Goal: Transaction & Acquisition: Purchase product/service

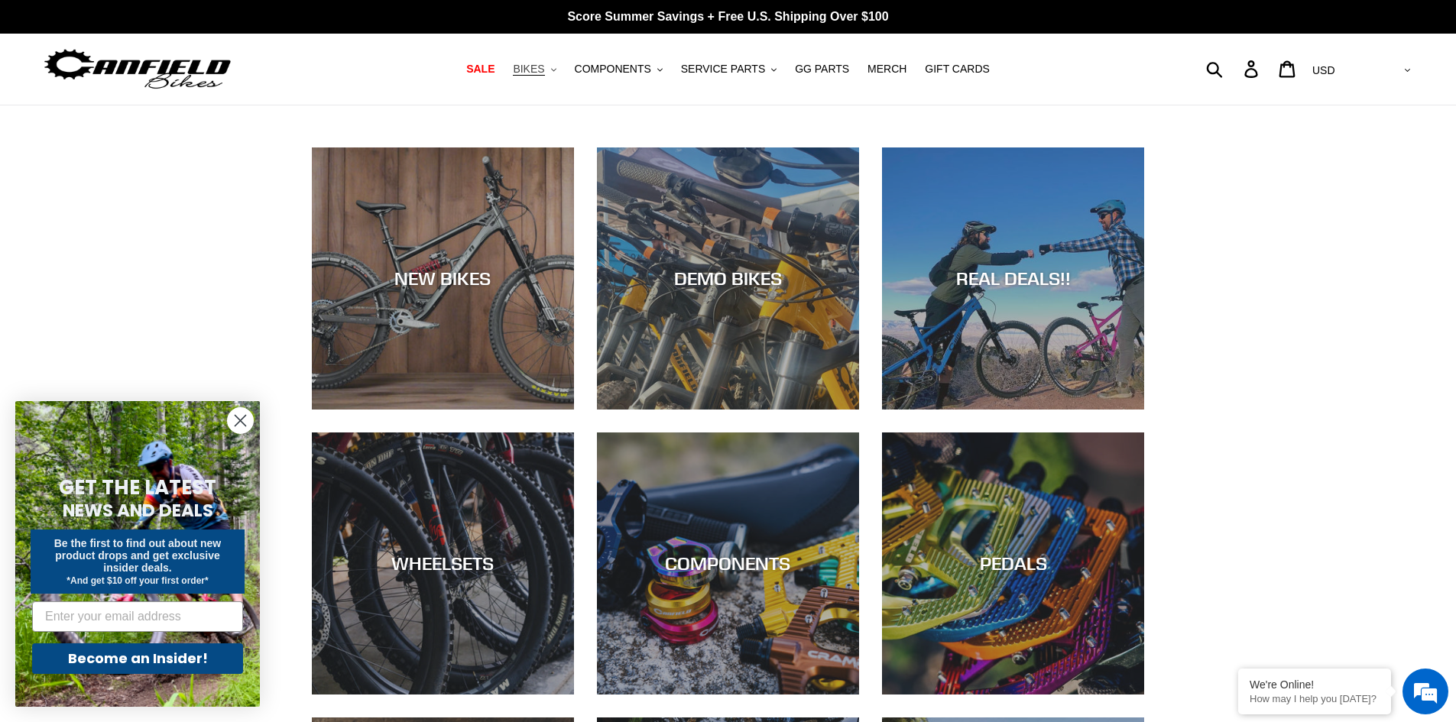
click at [543, 72] on span "BIKES" at bounding box center [528, 69] width 31 height 13
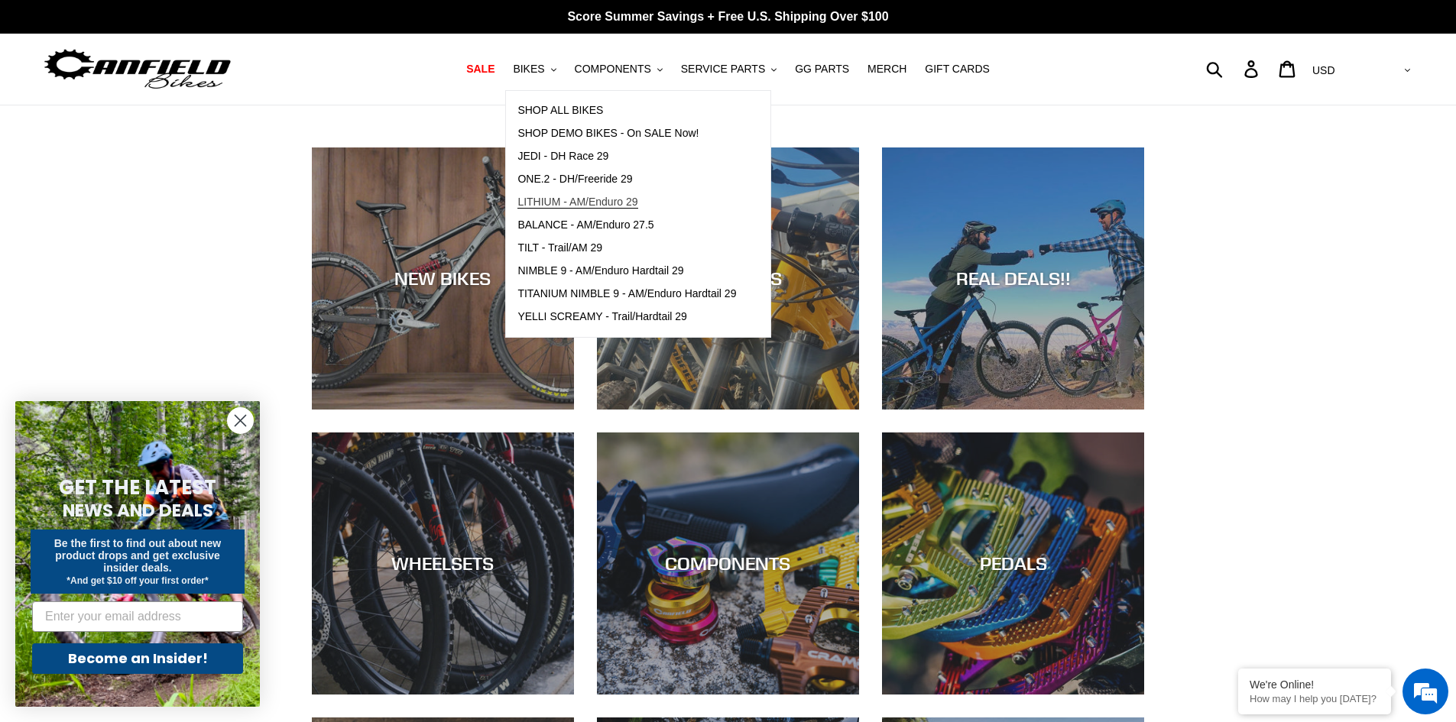
click at [568, 206] on span "LITHIUM - AM/Enduro 29" at bounding box center [577, 202] width 120 height 13
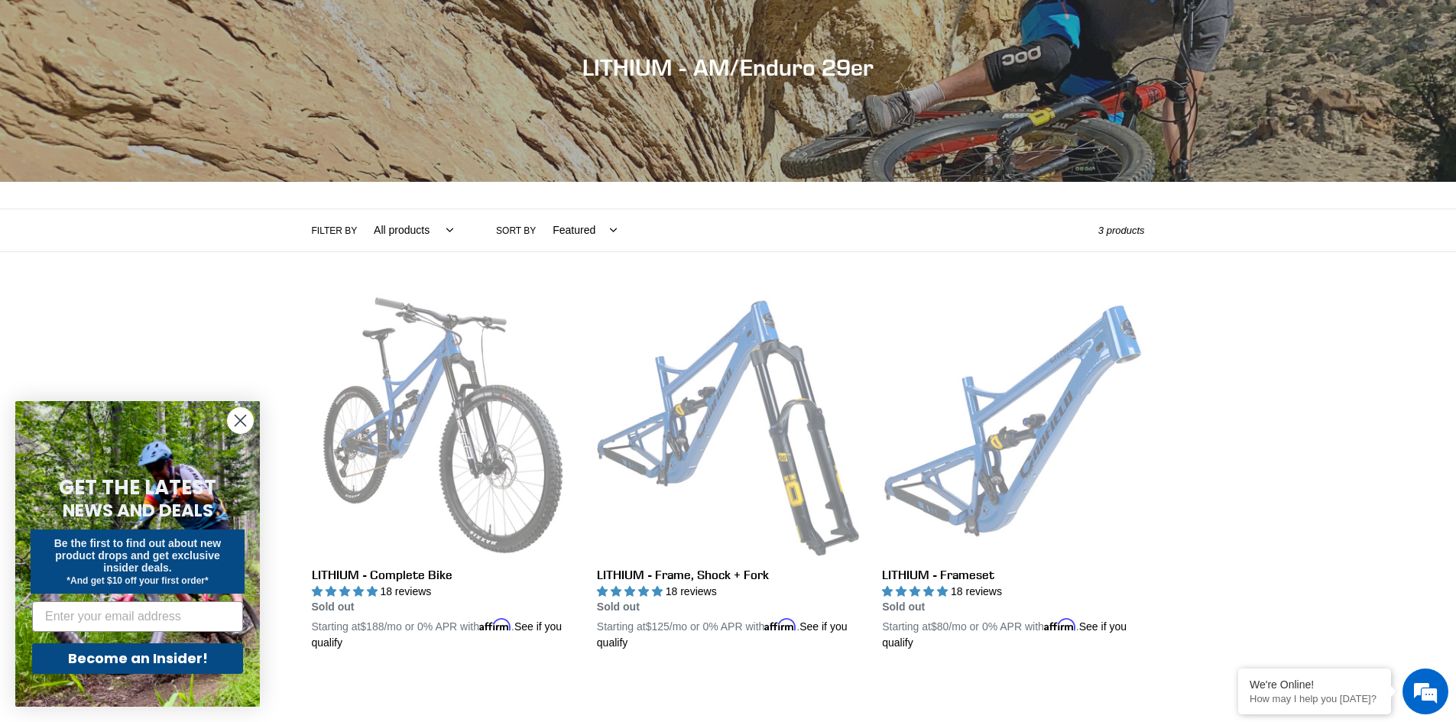
scroll to position [229, 0]
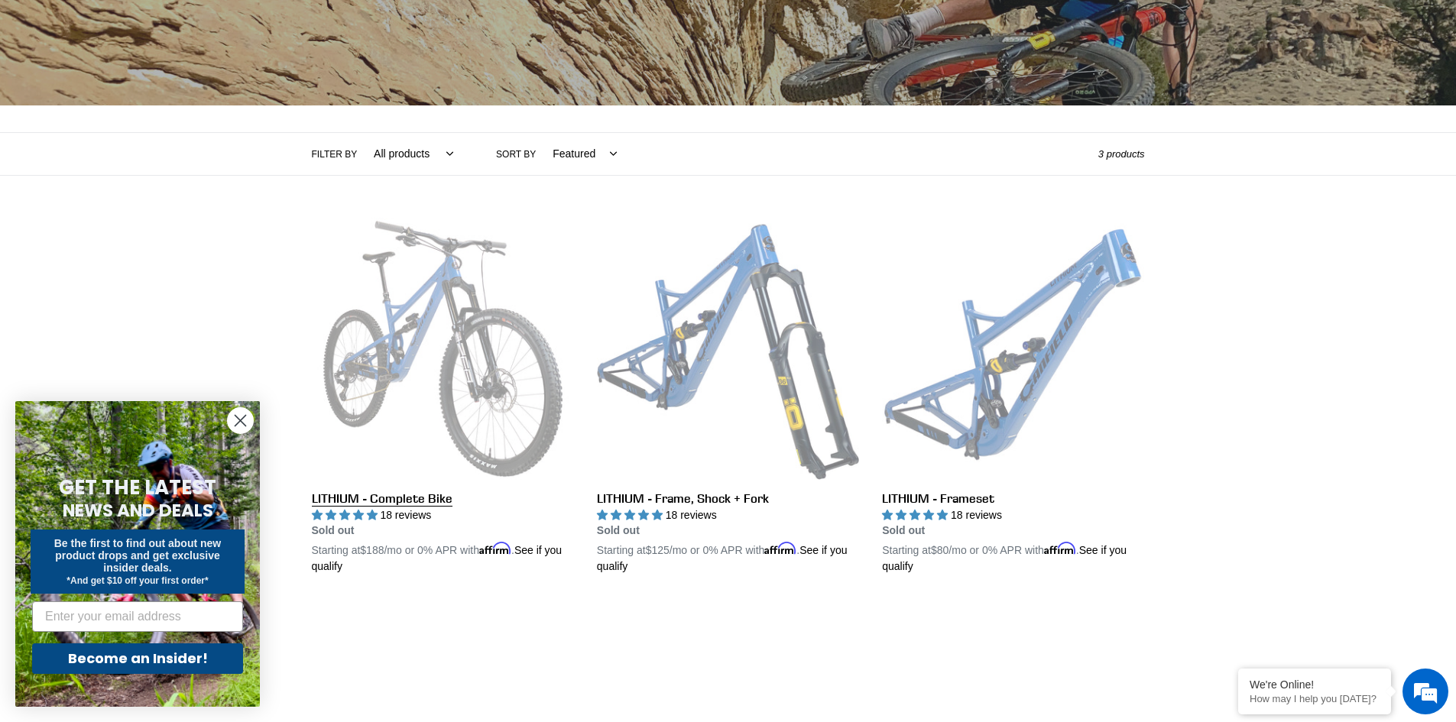
click at [436, 341] on link "LITHIUM - Complete Bike" at bounding box center [443, 397] width 262 height 358
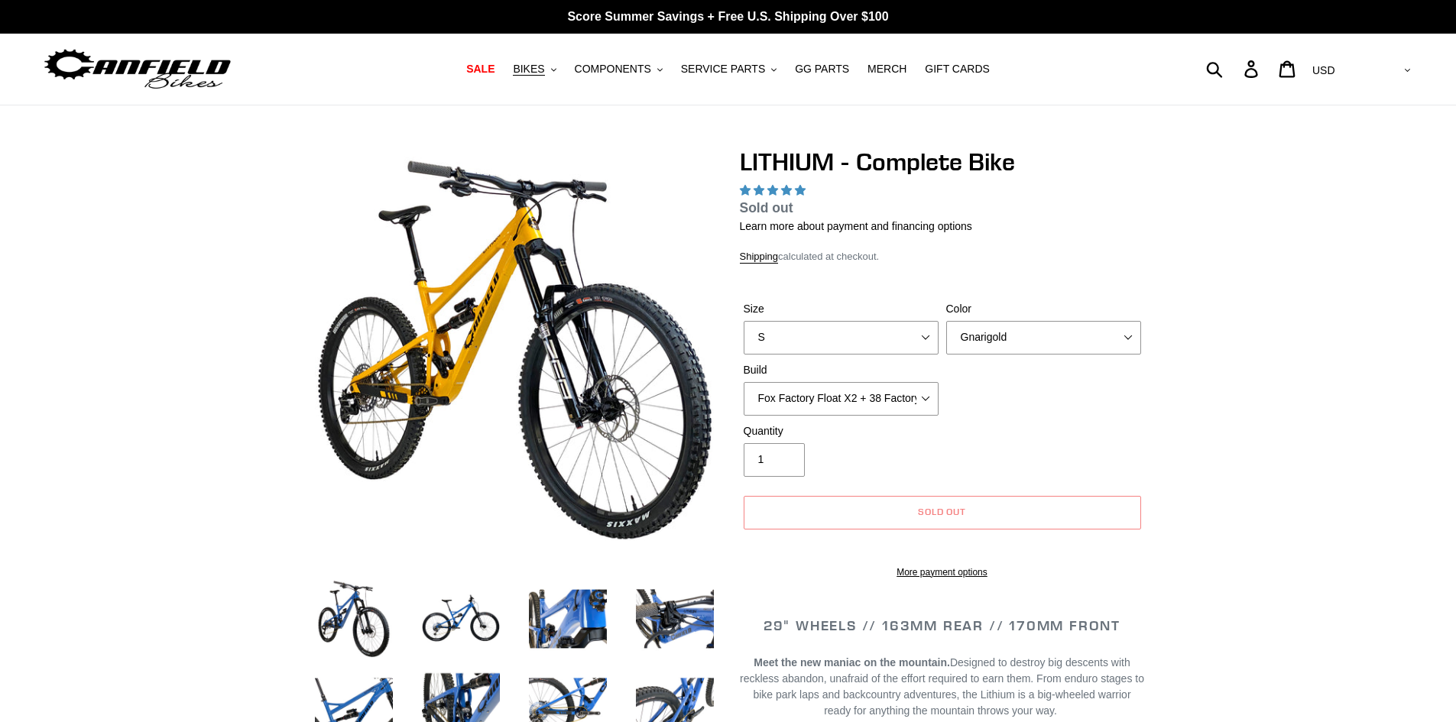
select select "highest-rating"
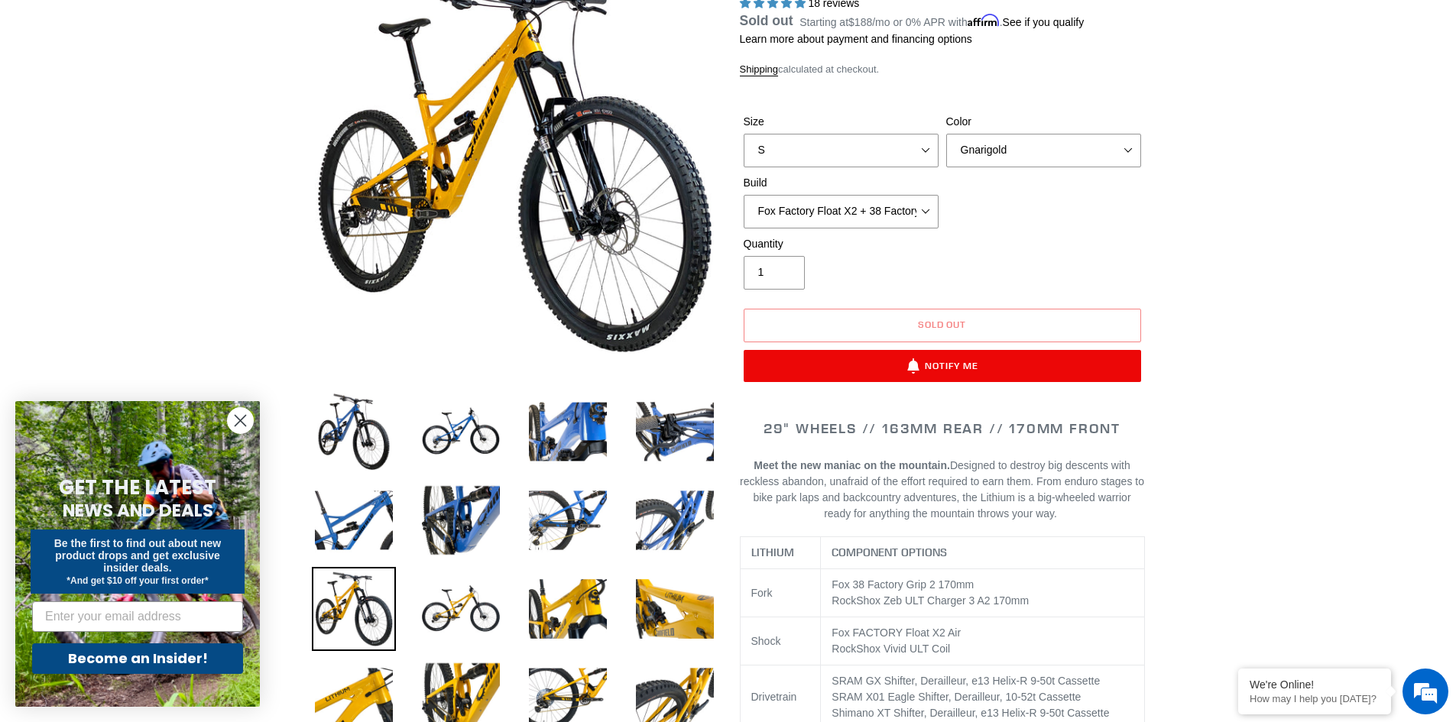
scroll to position [153, 0]
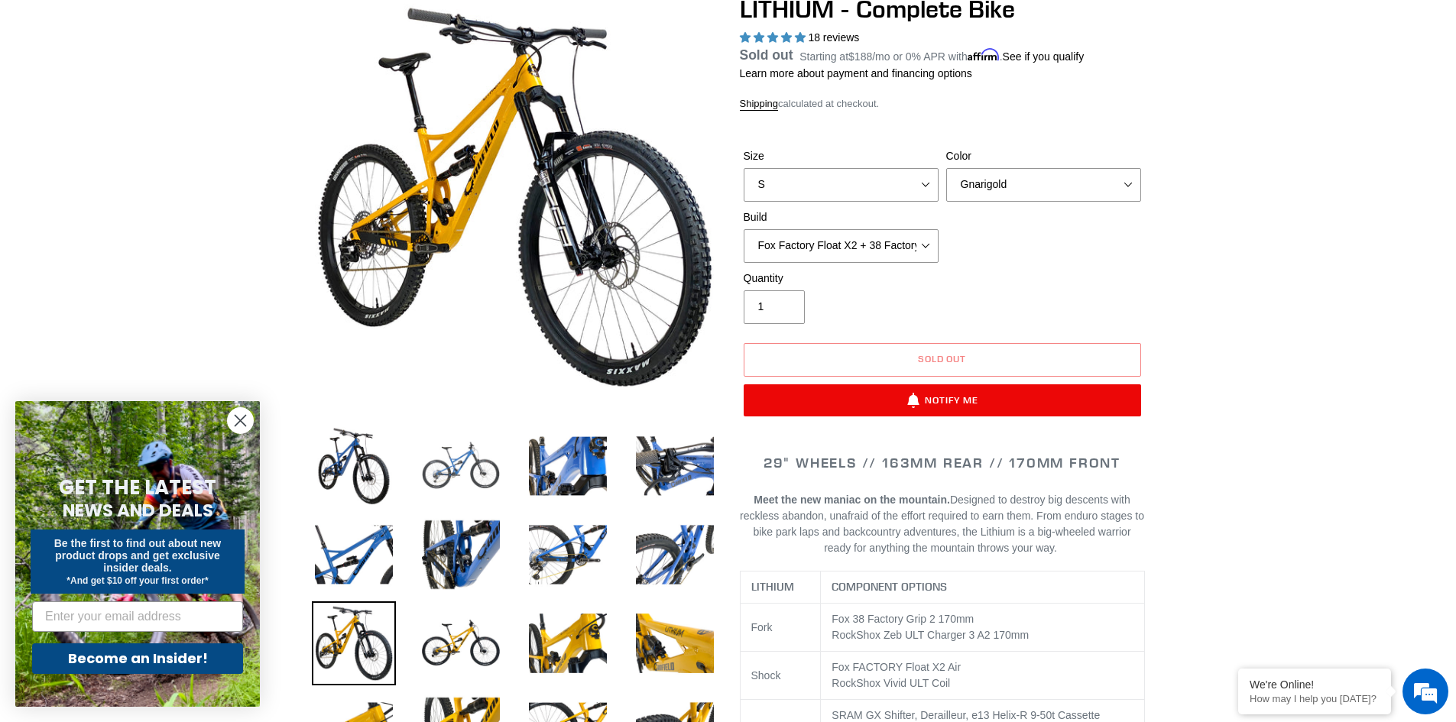
click at [447, 478] on img at bounding box center [461, 466] width 84 height 84
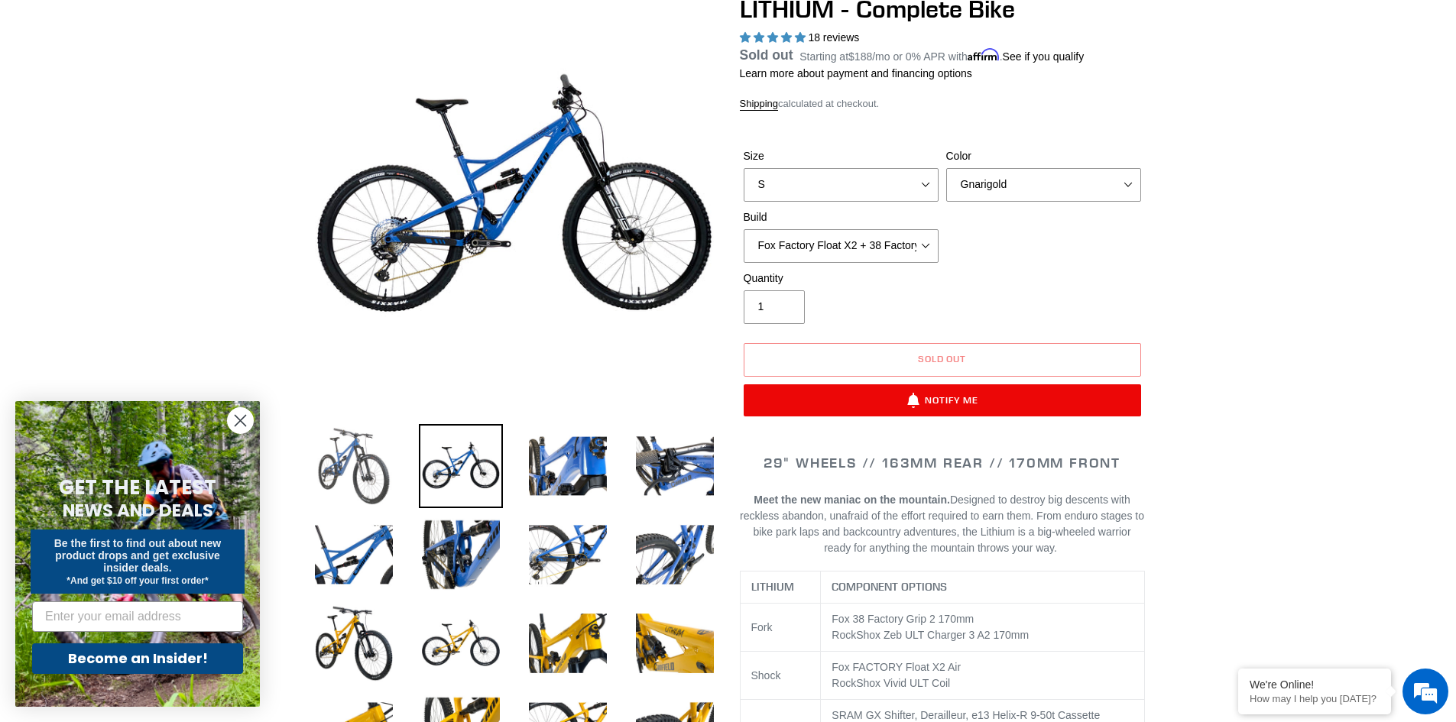
click at [349, 482] on img at bounding box center [354, 466] width 84 height 84
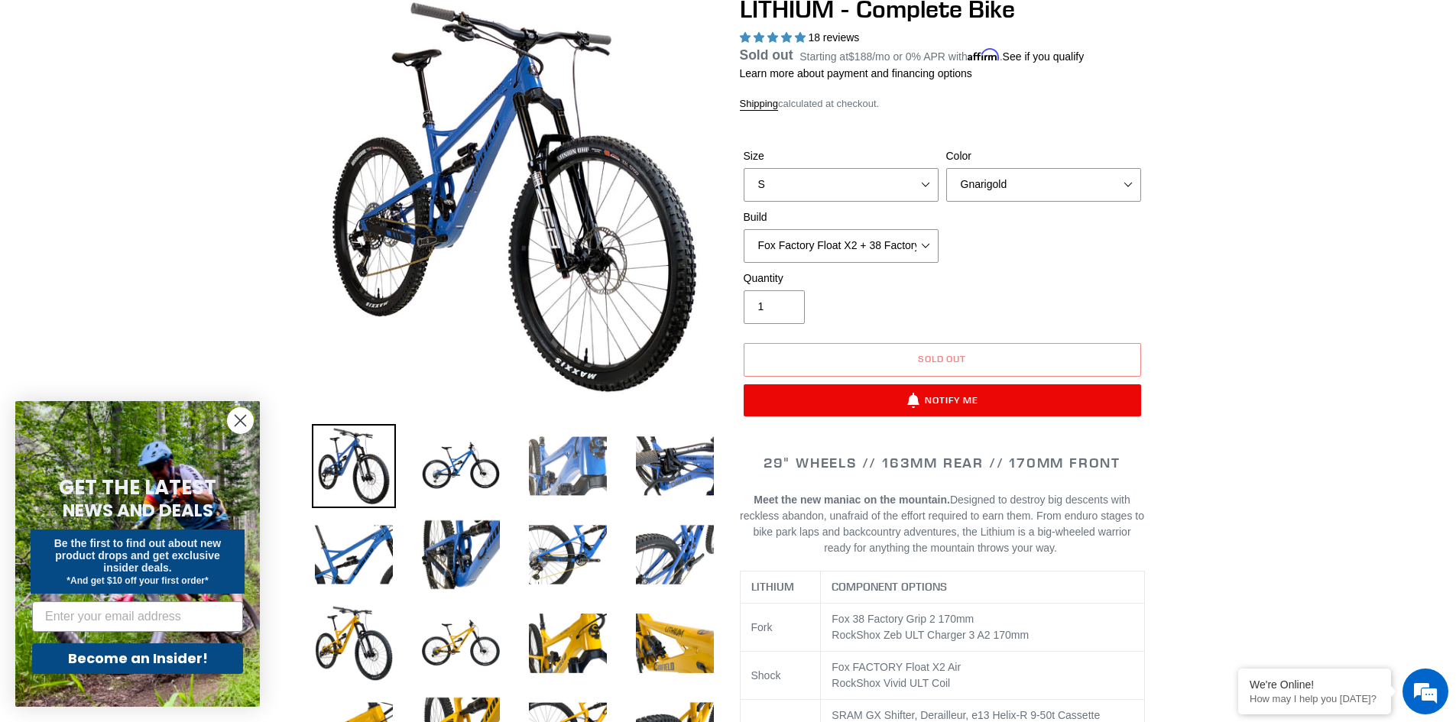
click at [544, 461] on img at bounding box center [568, 466] width 84 height 84
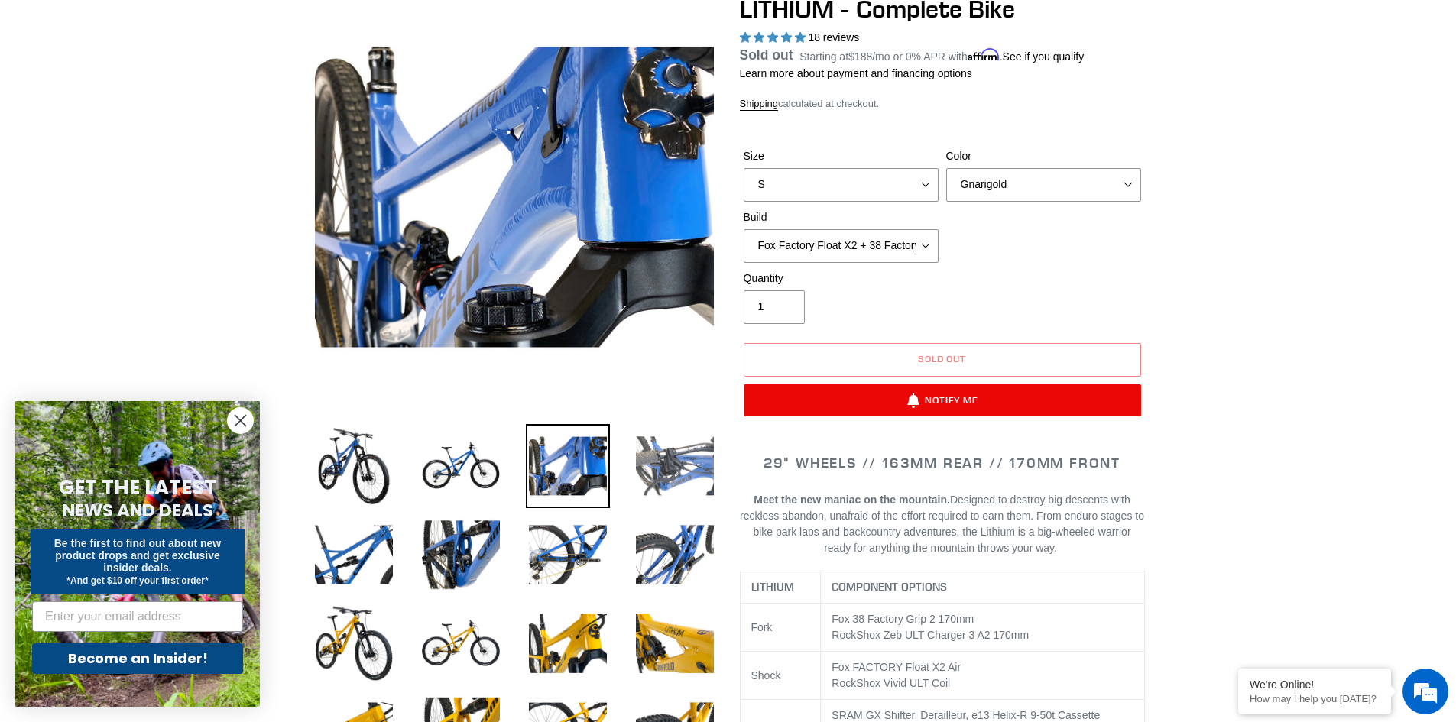
click at [677, 458] on img at bounding box center [675, 466] width 84 height 84
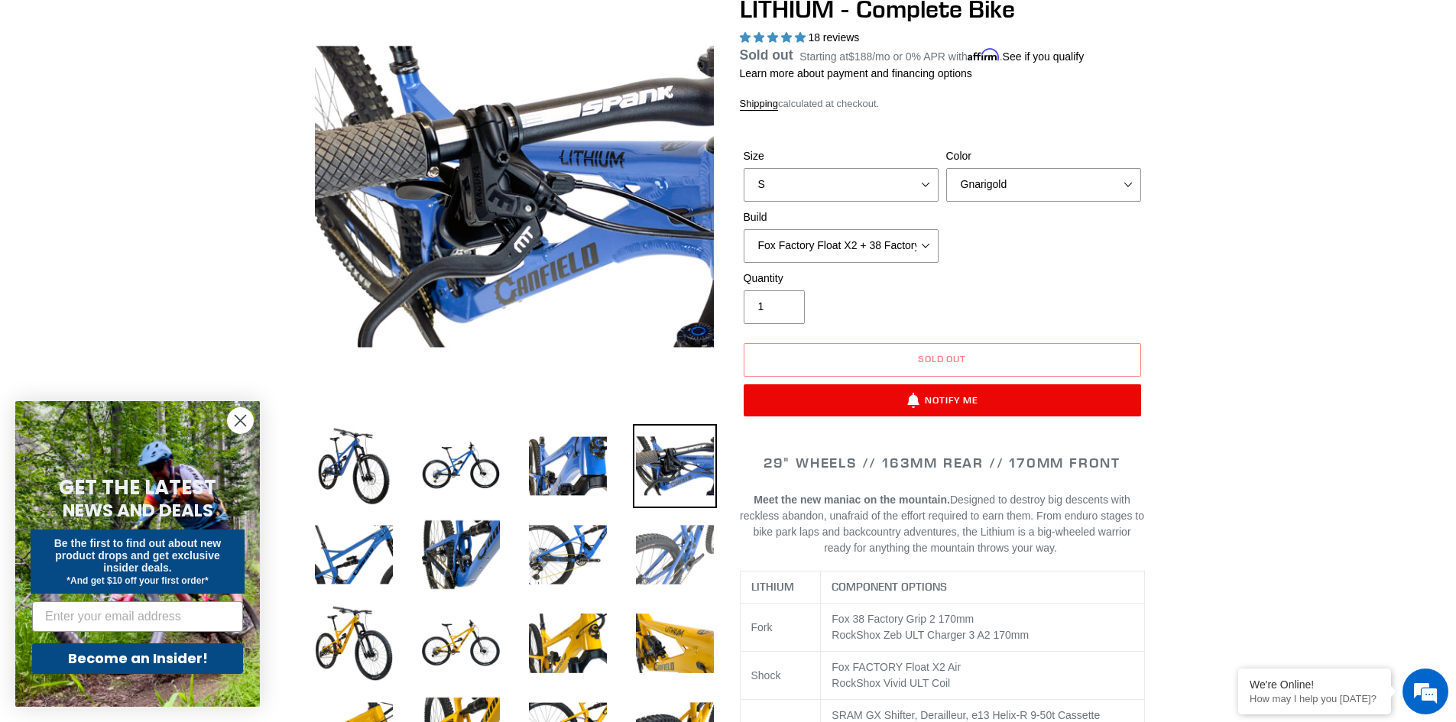
click at [681, 539] on img at bounding box center [675, 555] width 84 height 84
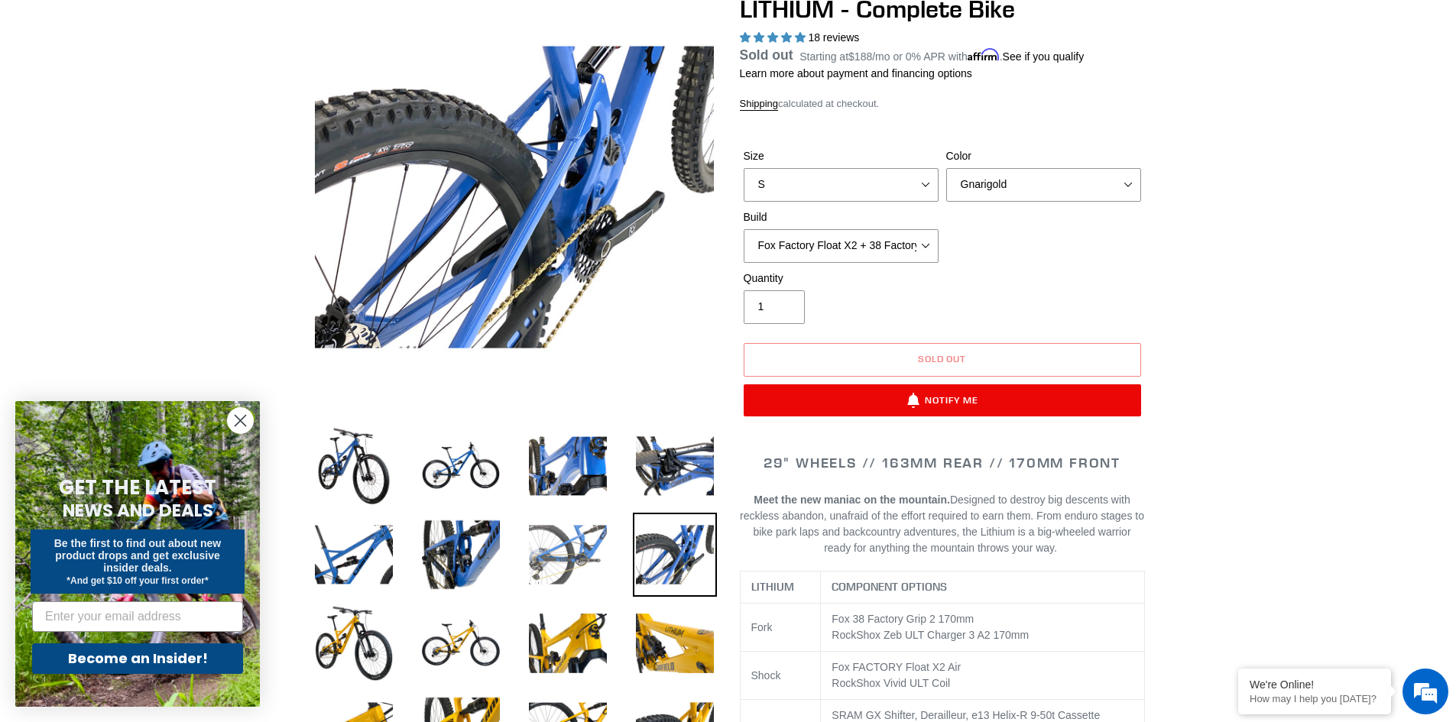
click at [588, 550] on img at bounding box center [568, 555] width 84 height 84
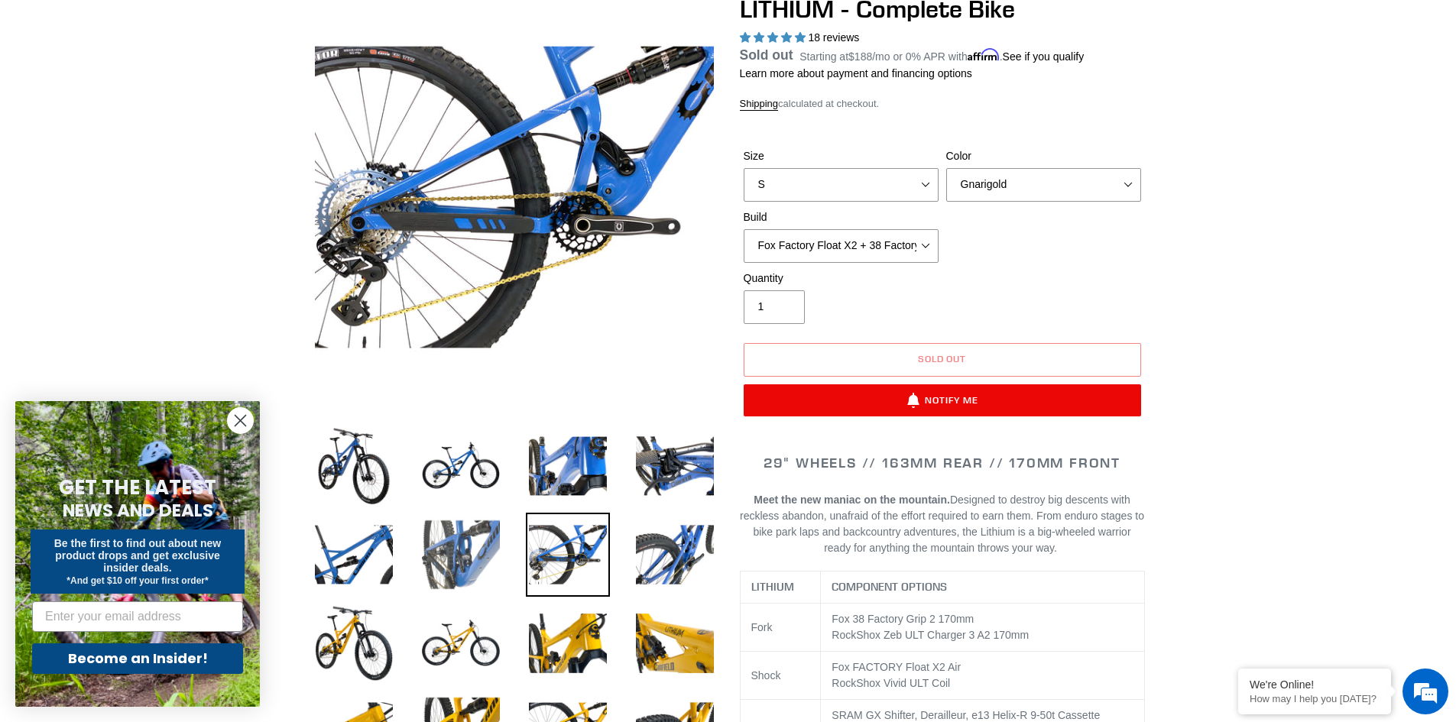
click at [472, 546] on img at bounding box center [461, 555] width 84 height 84
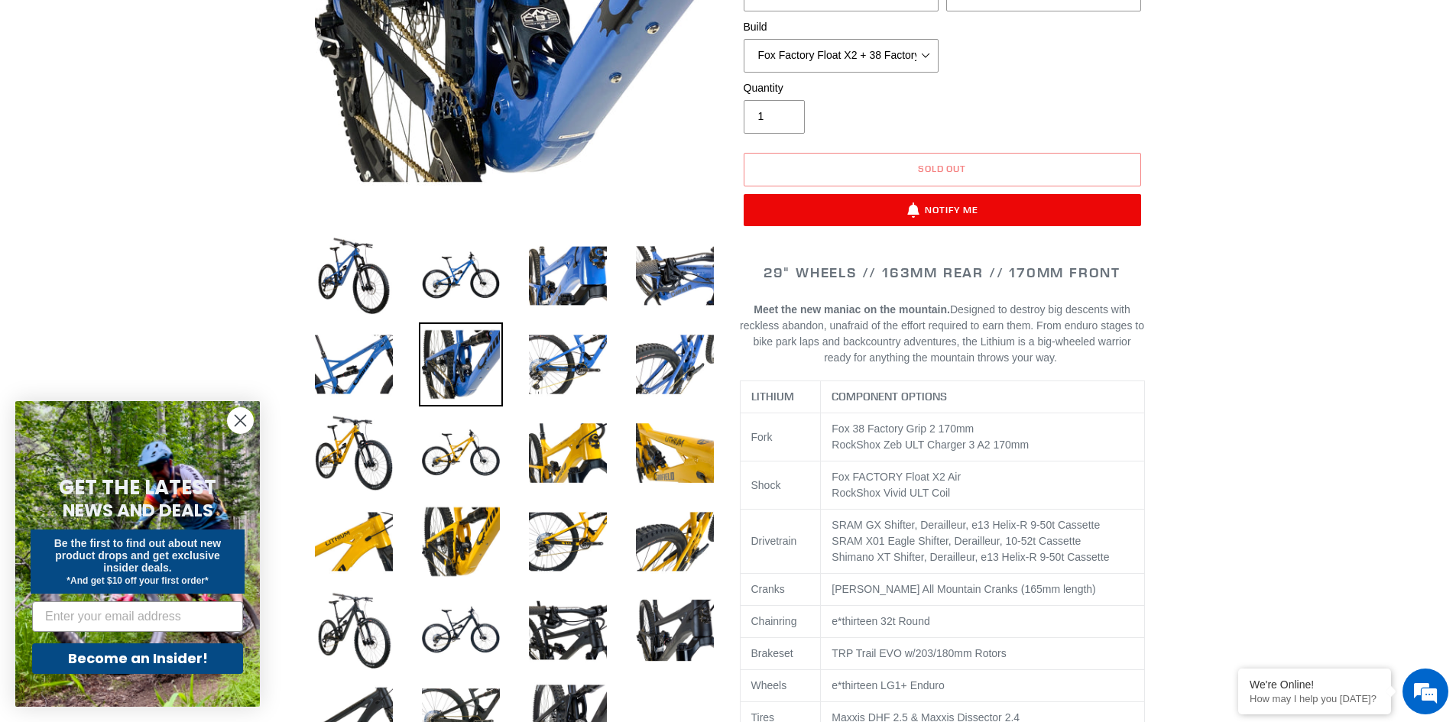
scroll to position [382, 0]
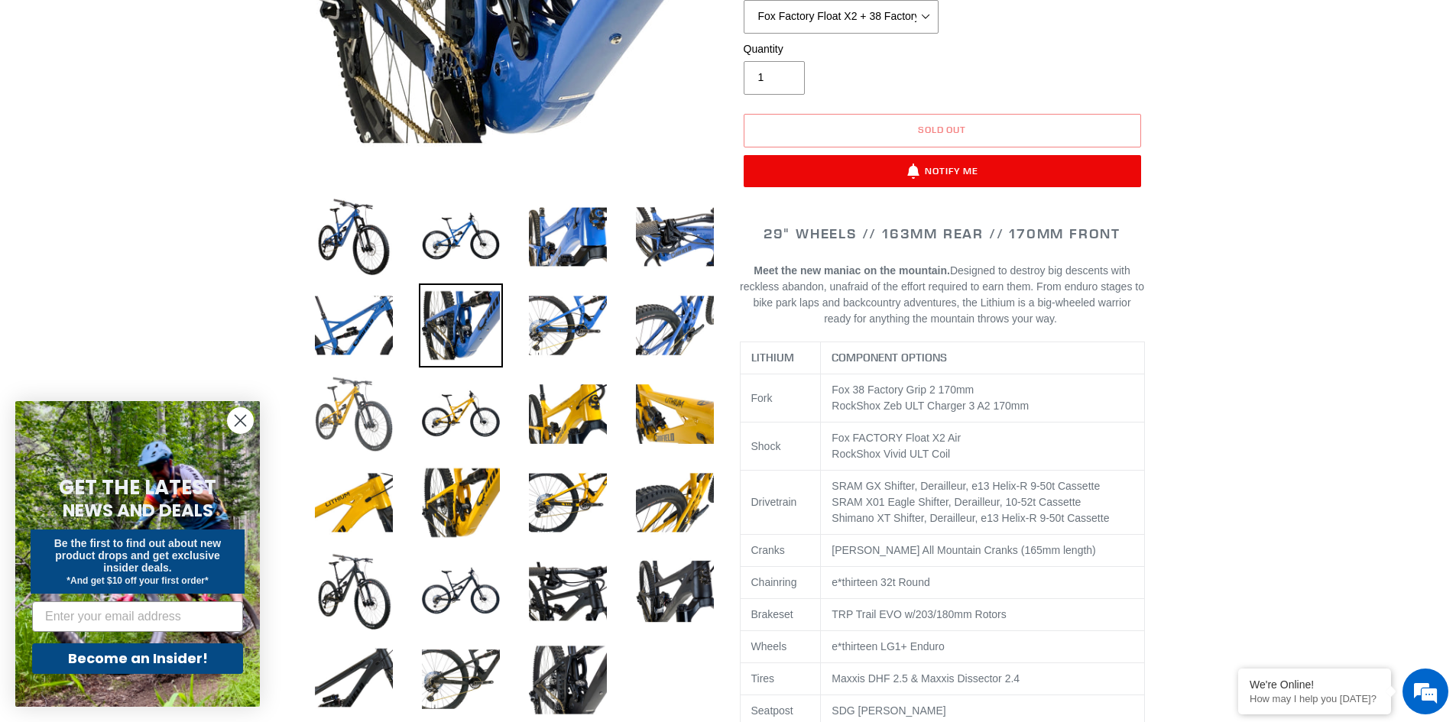
click at [333, 410] on img at bounding box center [354, 414] width 84 height 84
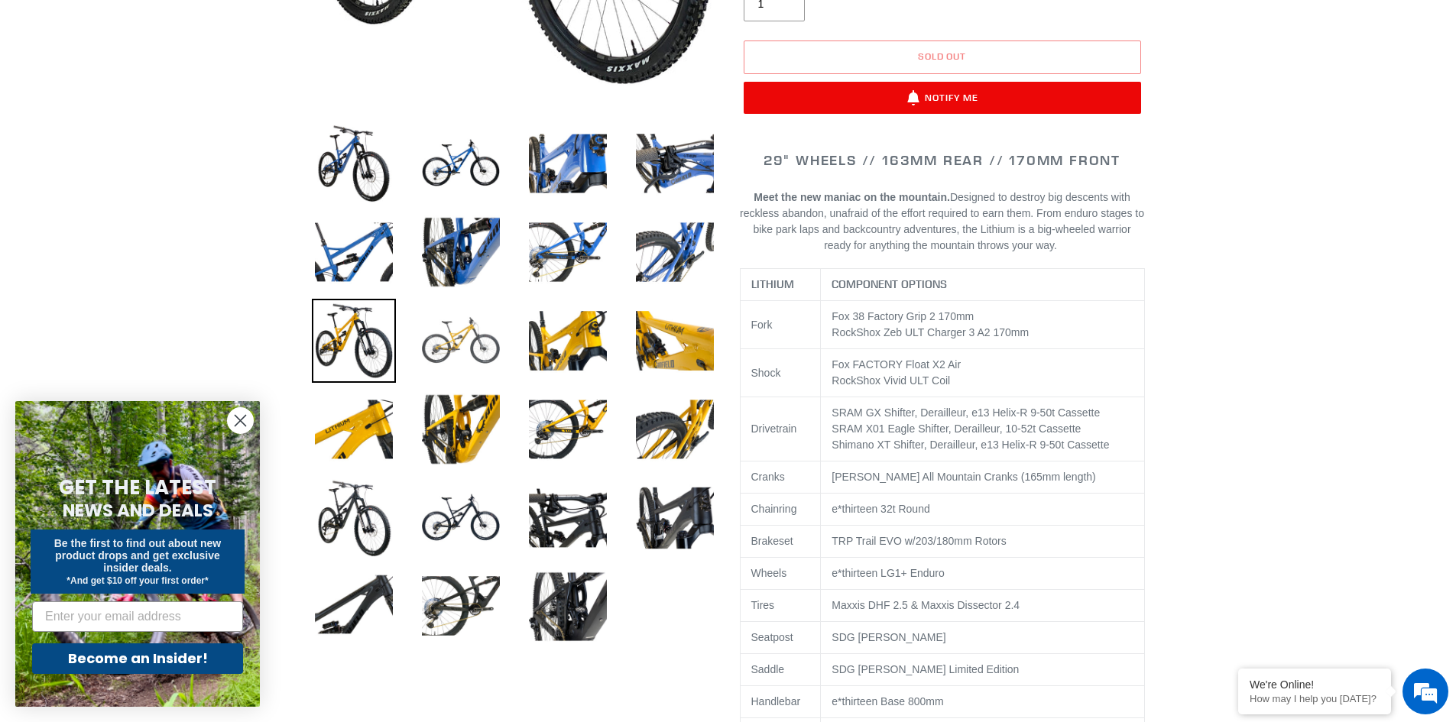
scroll to position [459, 0]
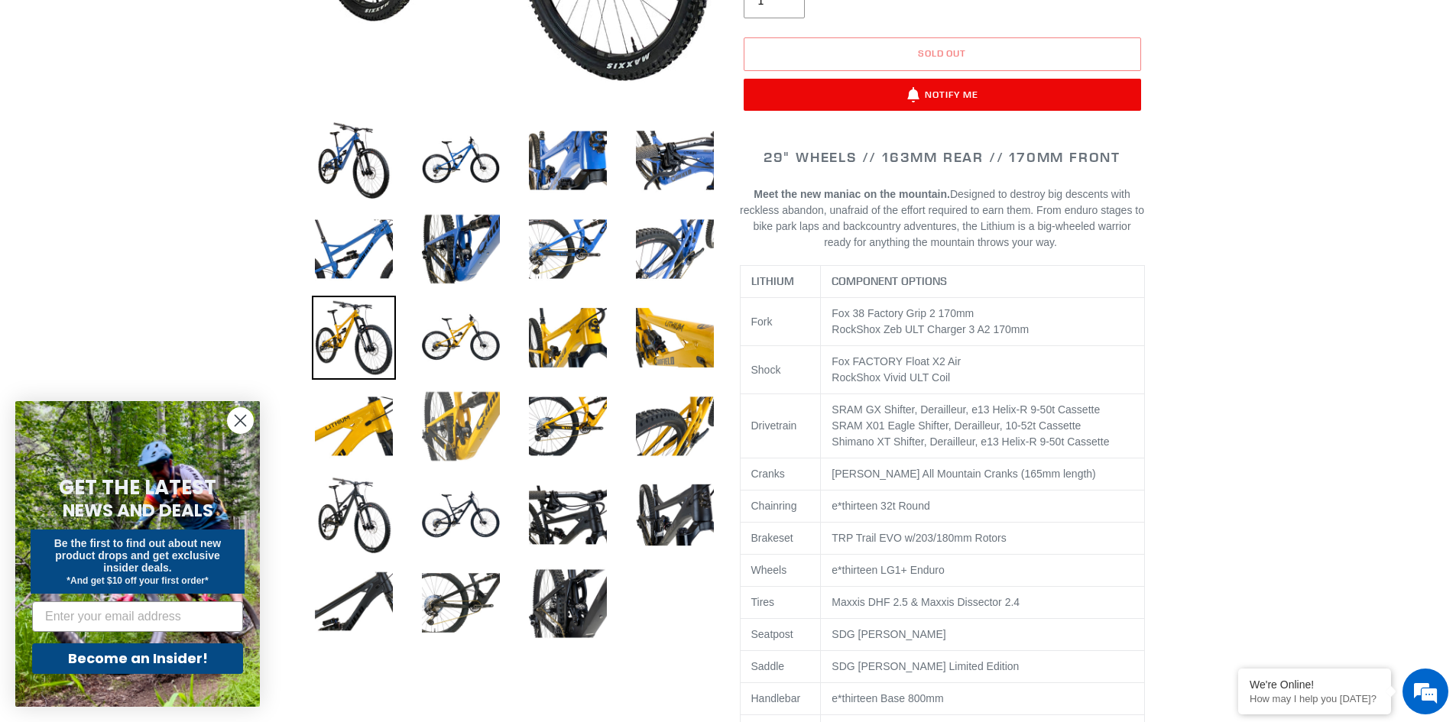
click at [462, 416] on img at bounding box center [461, 426] width 84 height 84
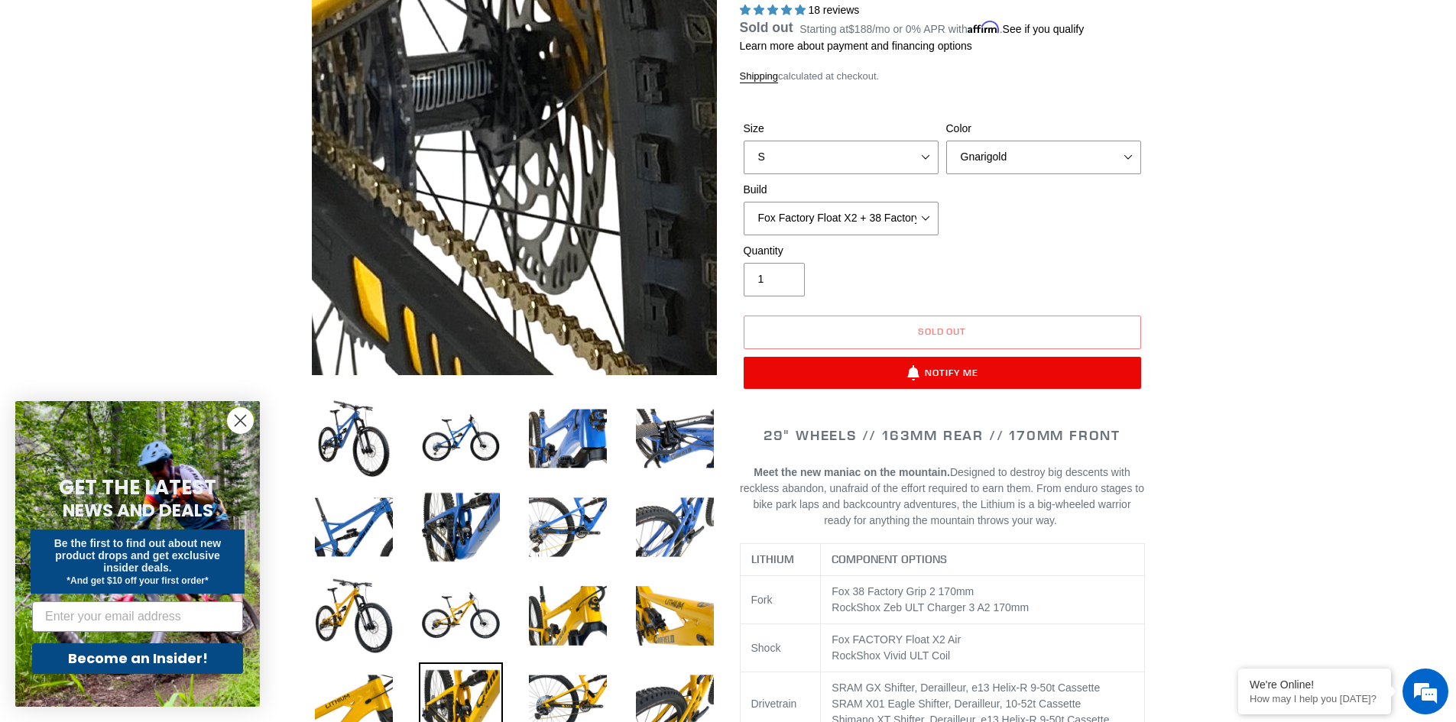
scroll to position [153, 0]
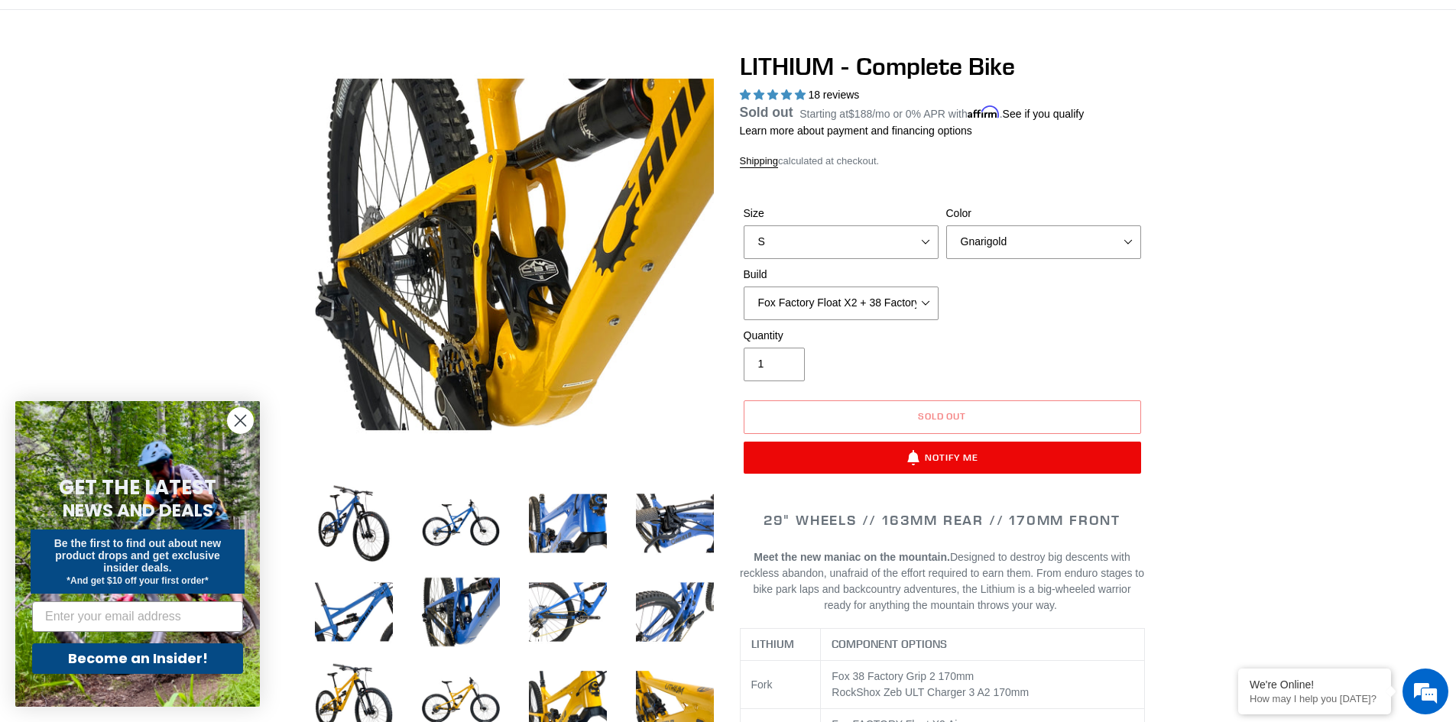
scroll to position [0, 0]
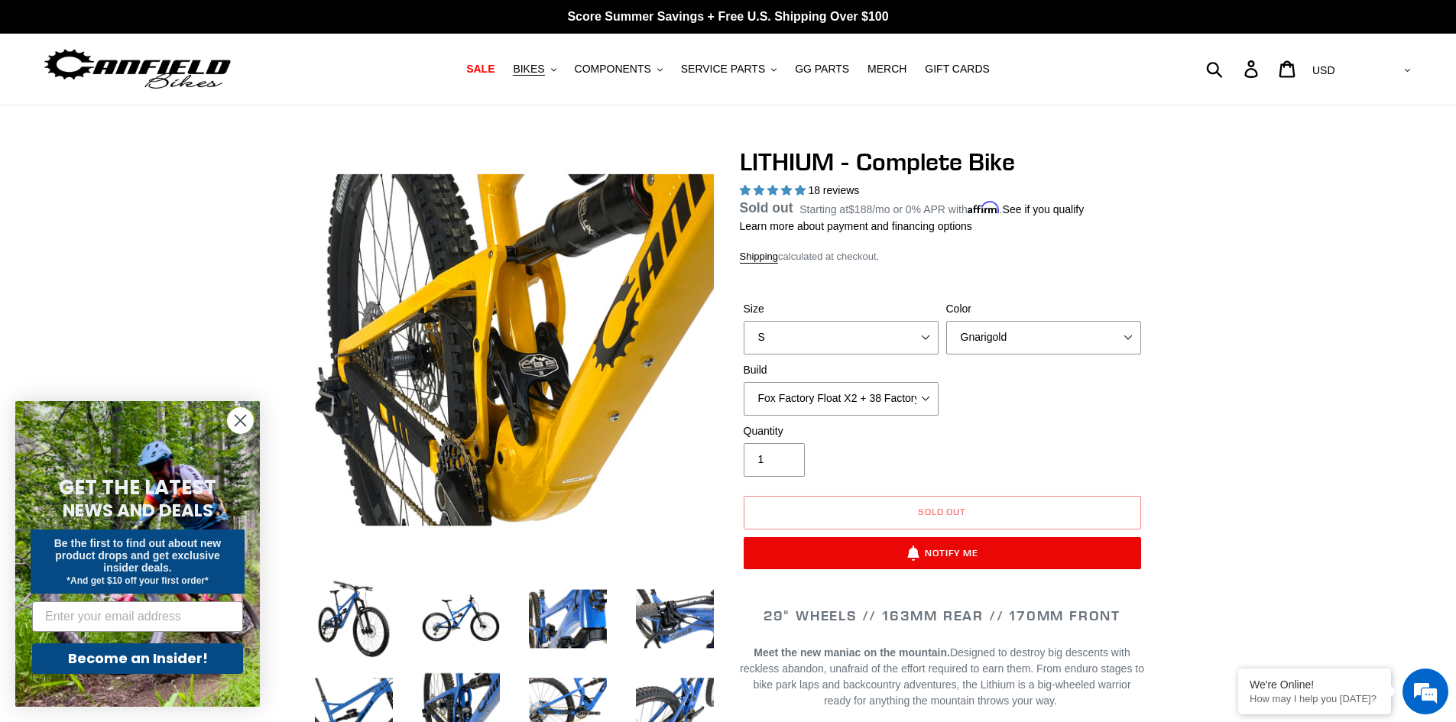
click at [238, 422] on icon "Close dialog" at bounding box center [240, 420] width 27 height 27
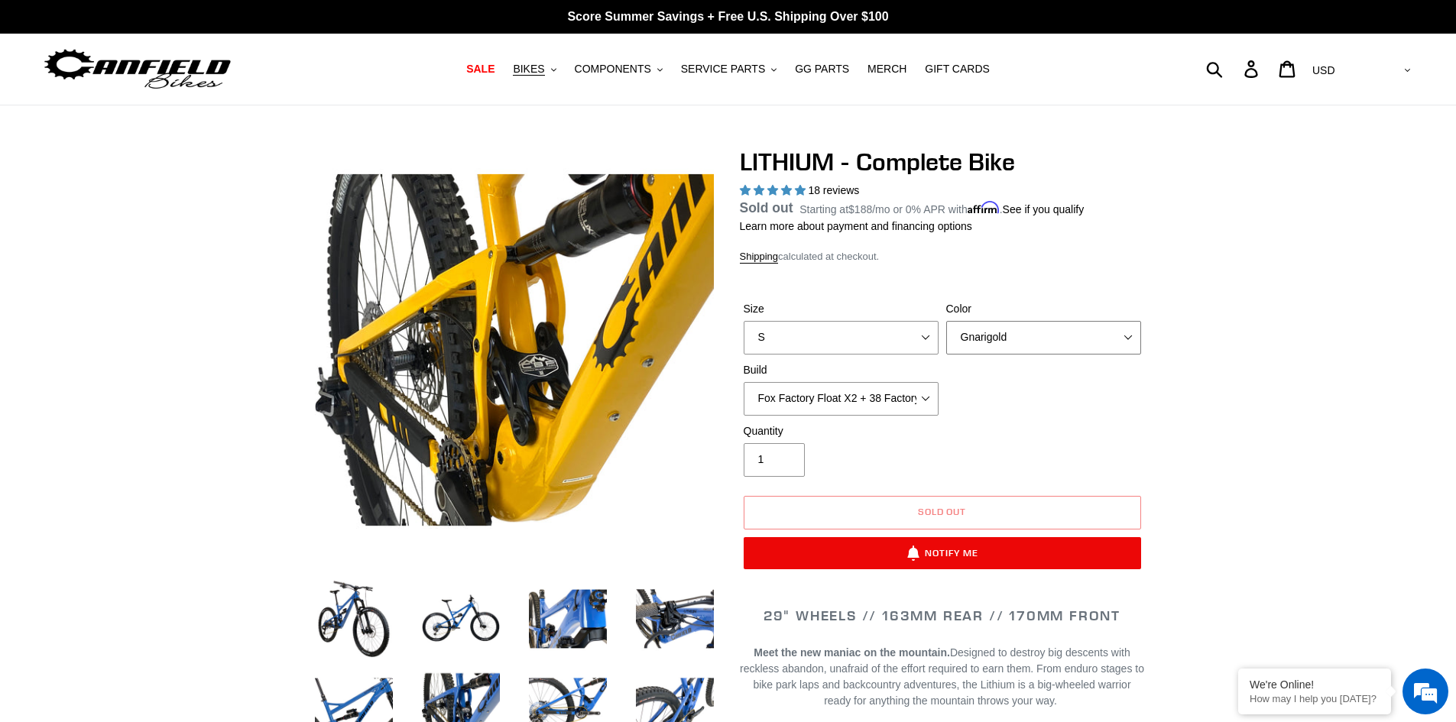
click at [1130, 332] on select "Gnarigold Blue Velvet Stealth Black" at bounding box center [1043, 338] width 195 height 34
select select "Blue Velvet"
click at [946, 339] on select "Gnarigold Blue Velvet Stealth Black" at bounding box center [1043, 338] width 195 height 34
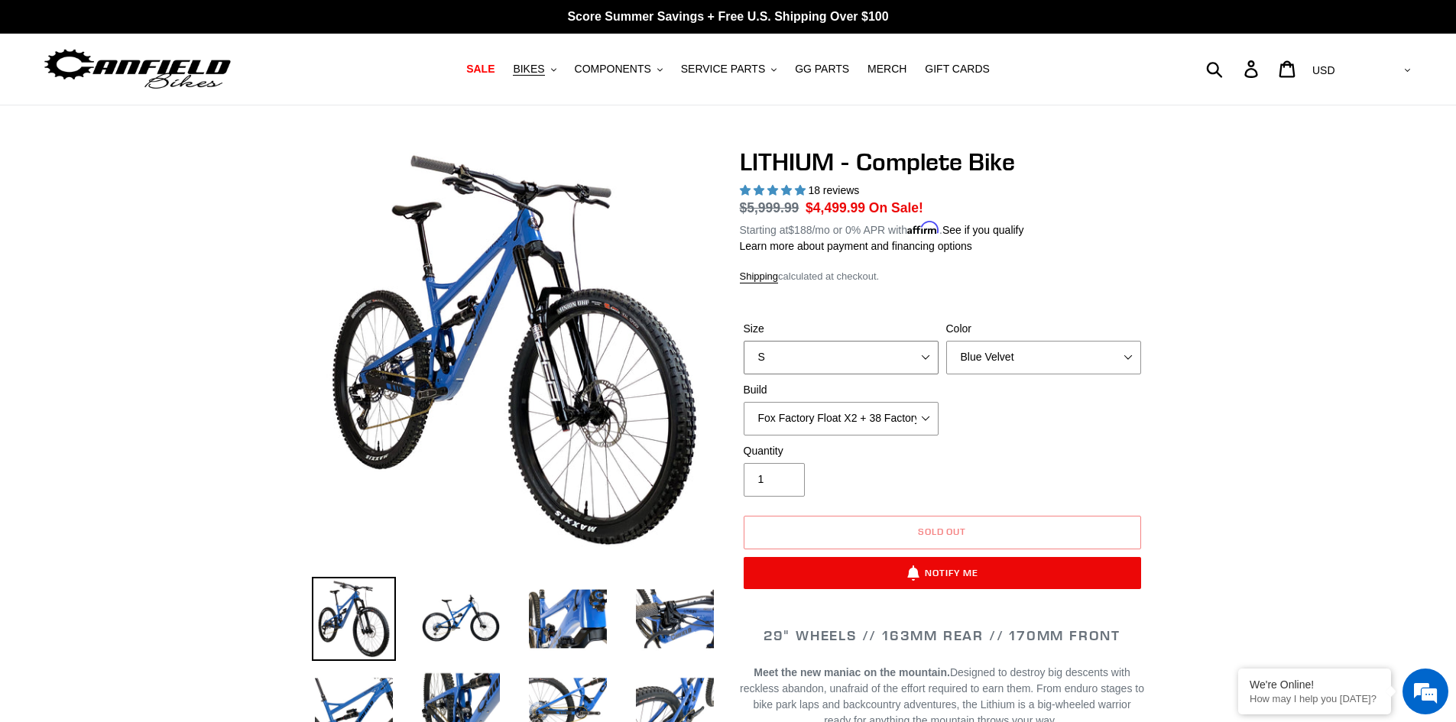
click at [926, 352] on select "S M L XL" at bounding box center [841, 358] width 195 height 34
select select "L"
click at [744, 341] on select "S M L XL" at bounding box center [841, 358] width 195 height 34
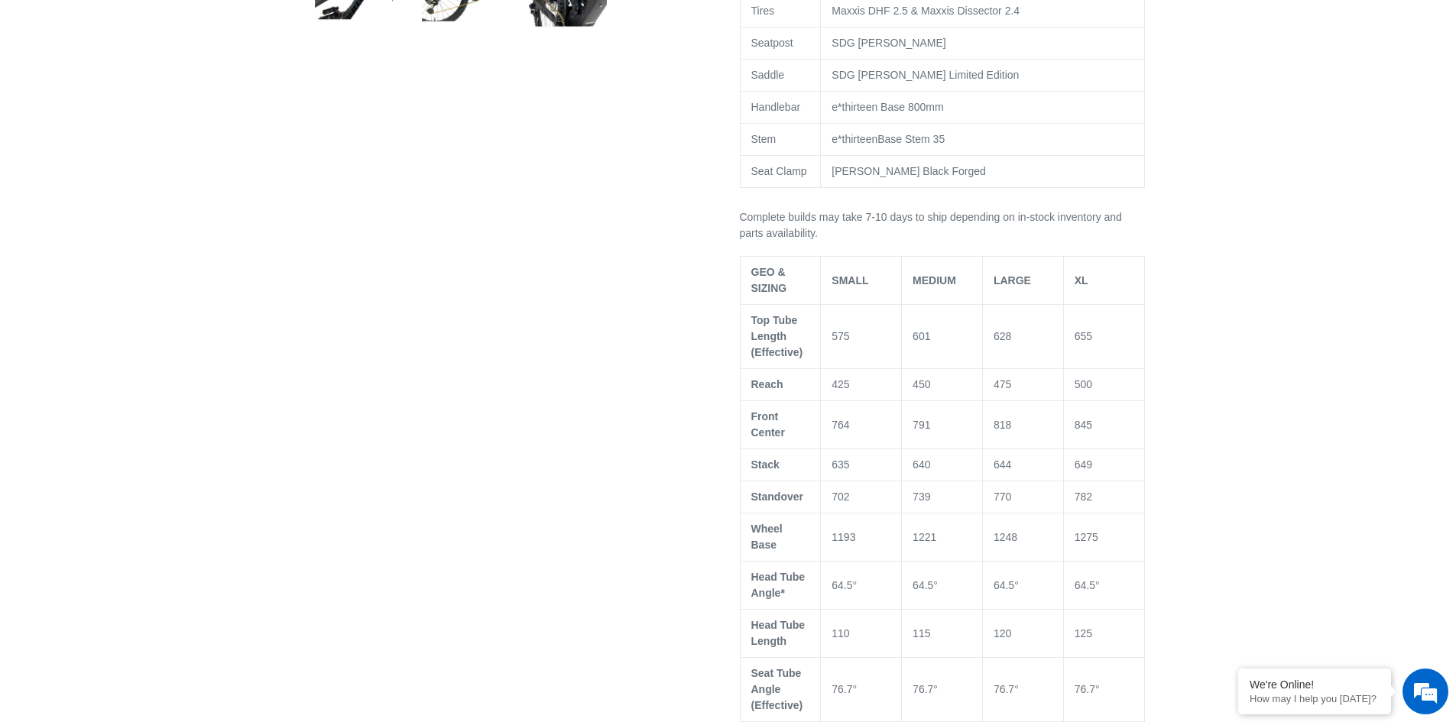
scroll to position [1146, 0]
